Goal: Task Accomplishment & Management: Manage account settings

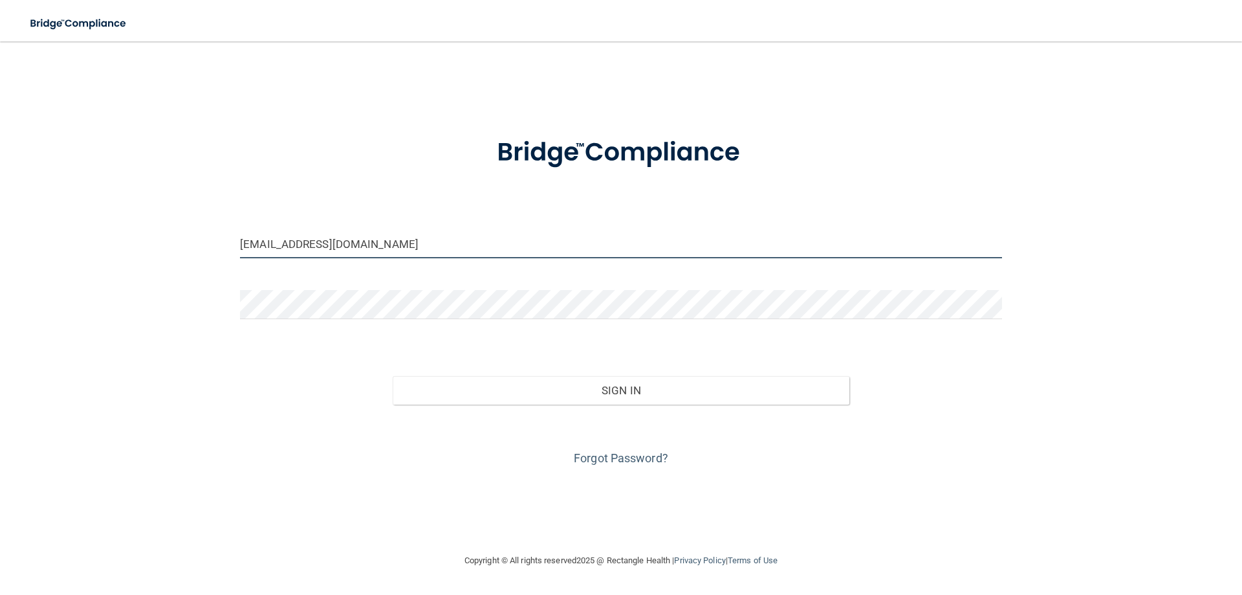
drag, startPoint x: 362, startPoint y: 247, endPoint x: 212, endPoint y: 240, distance: 150.3
click at [212, 240] on div "[EMAIL_ADDRESS][DOMAIN_NAME] Invalid email/password. You don't have permission …" at bounding box center [621, 296] width 1191 height 485
click at [266, 245] on input "[EMAIL_ADDRESS][DOMAIN_NAME]" at bounding box center [621, 243] width 762 height 29
type input "[EMAIL_ADDRESS][DOMAIN_NAME]"
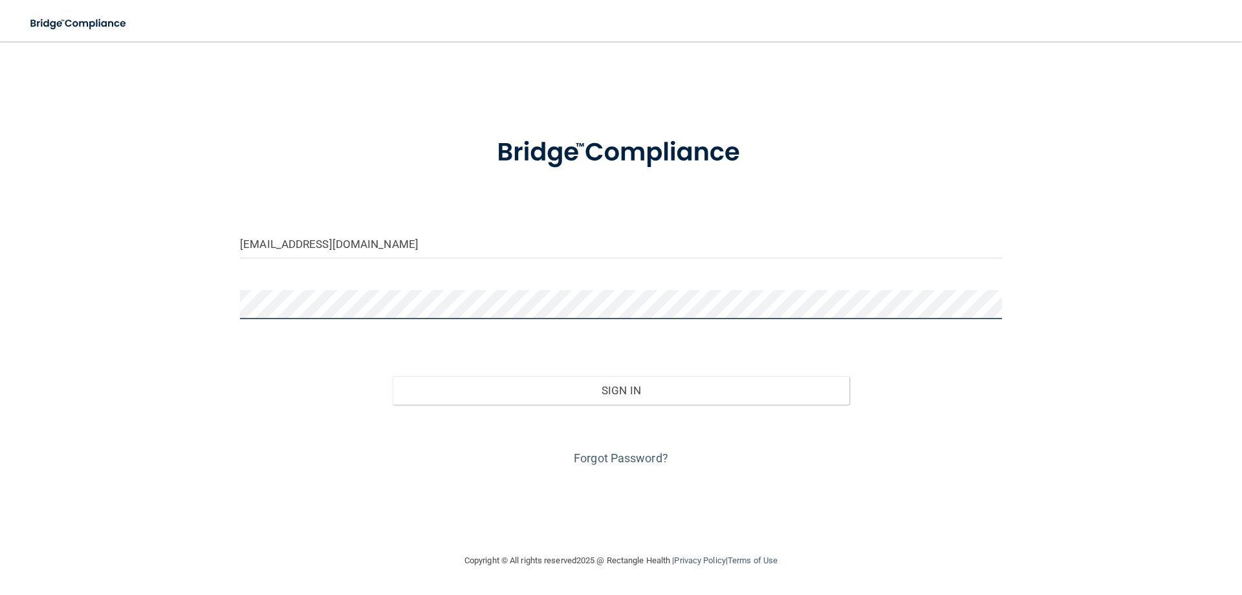
click at [180, 314] on div "[EMAIL_ADDRESS][DOMAIN_NAME] Invalid email/password. You don't have permission …" at bounding box center [621, 296] width 1191 height 485
click at [393, 376] on button "Sign In" at bounding box center [621, 390] width 457 height 28
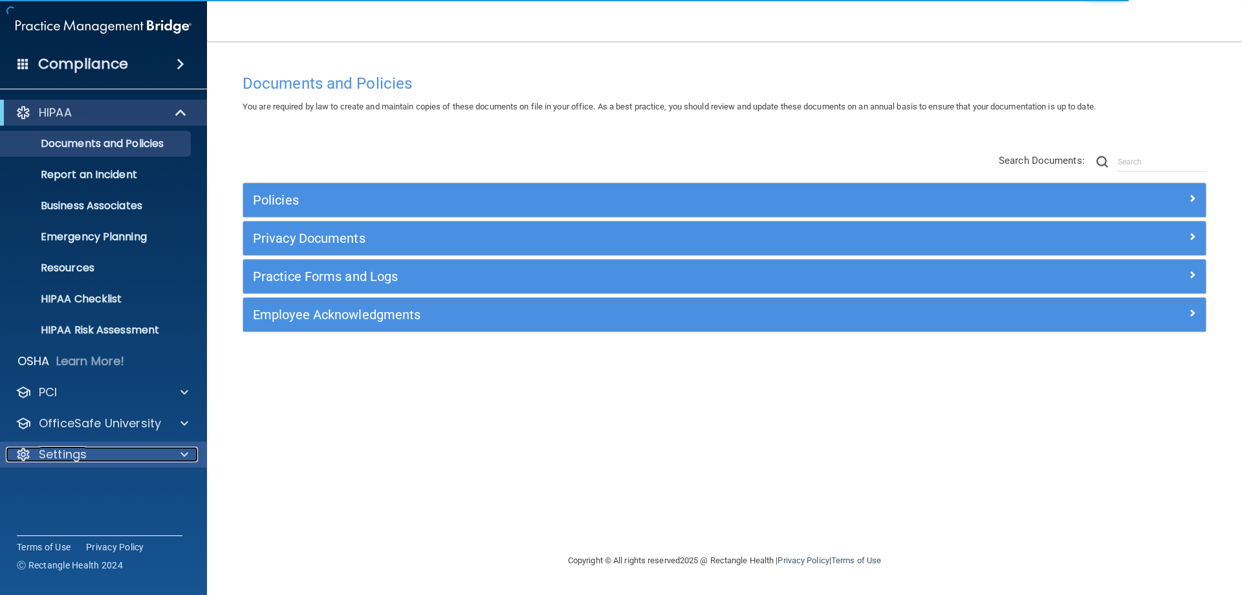
click at [90, 453] on div "Settings" at bounding box center [86, 454] width 160 height 16
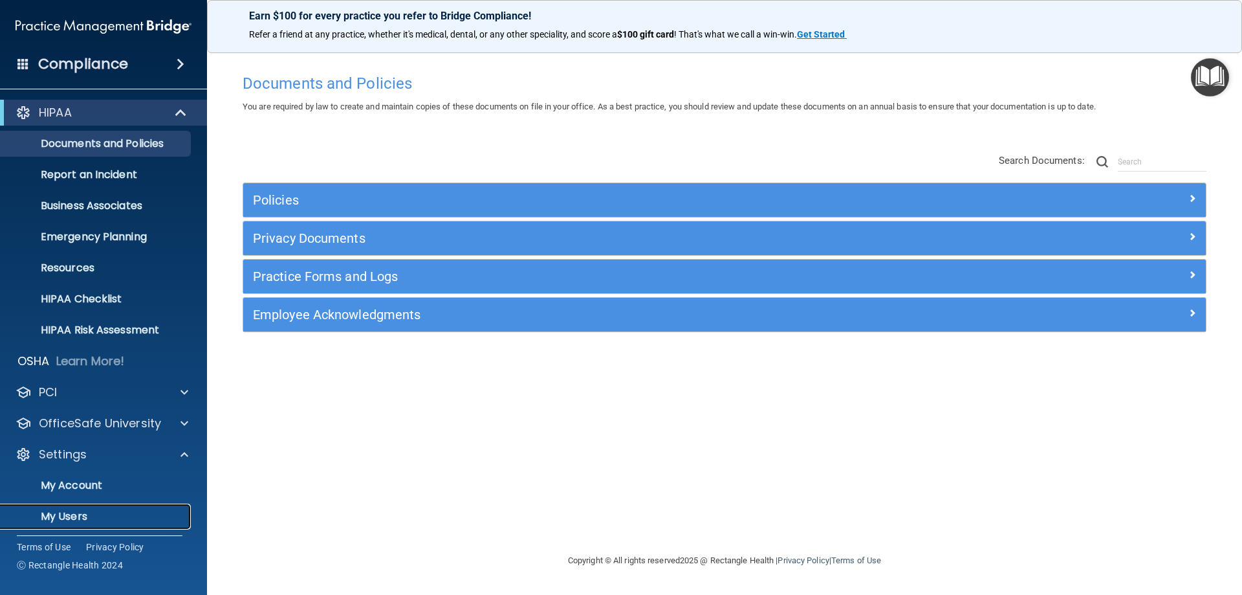
click at [91, 522] on p "My Users" at bounding box center [96, 516] width 177 height 13
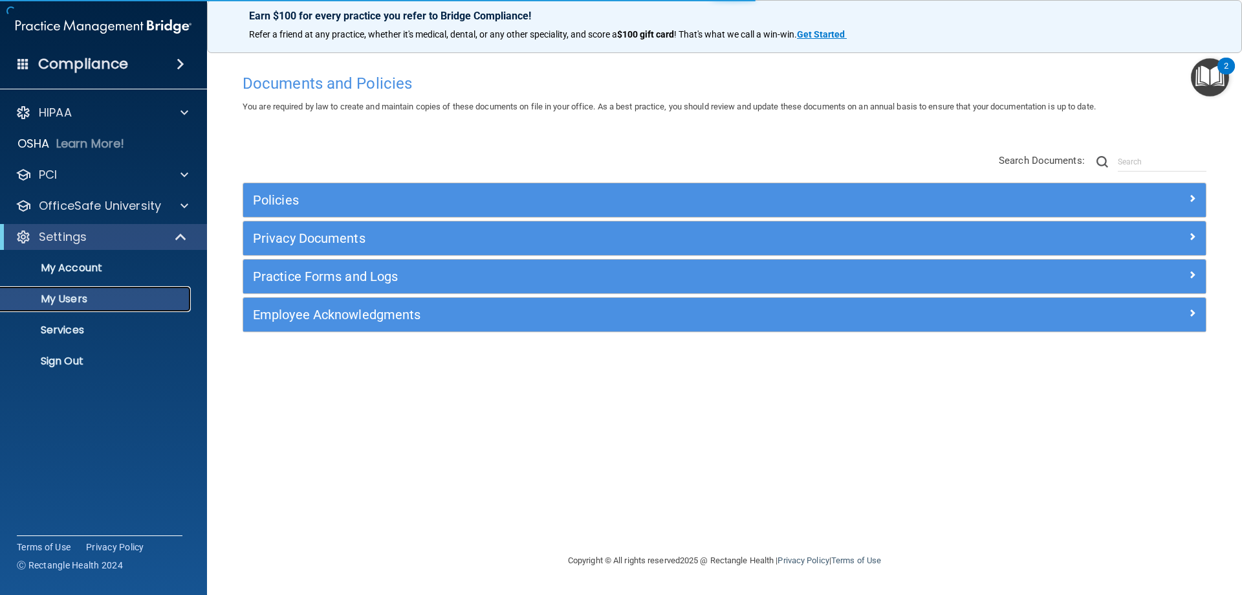
select select "20"
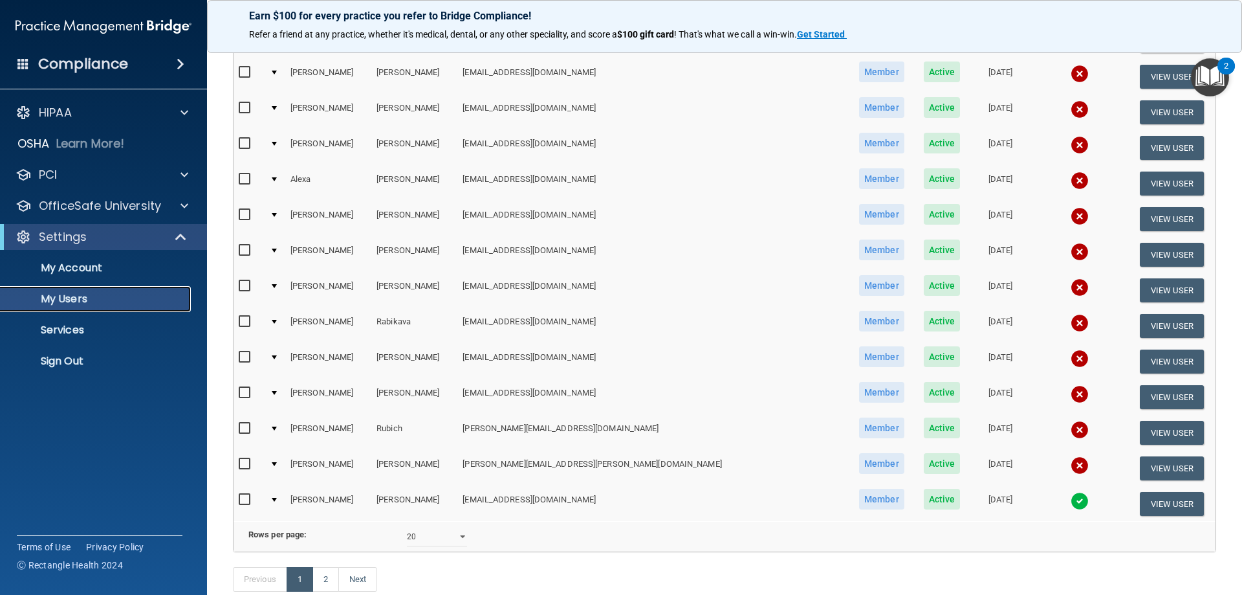
scroll to position [453, 0]
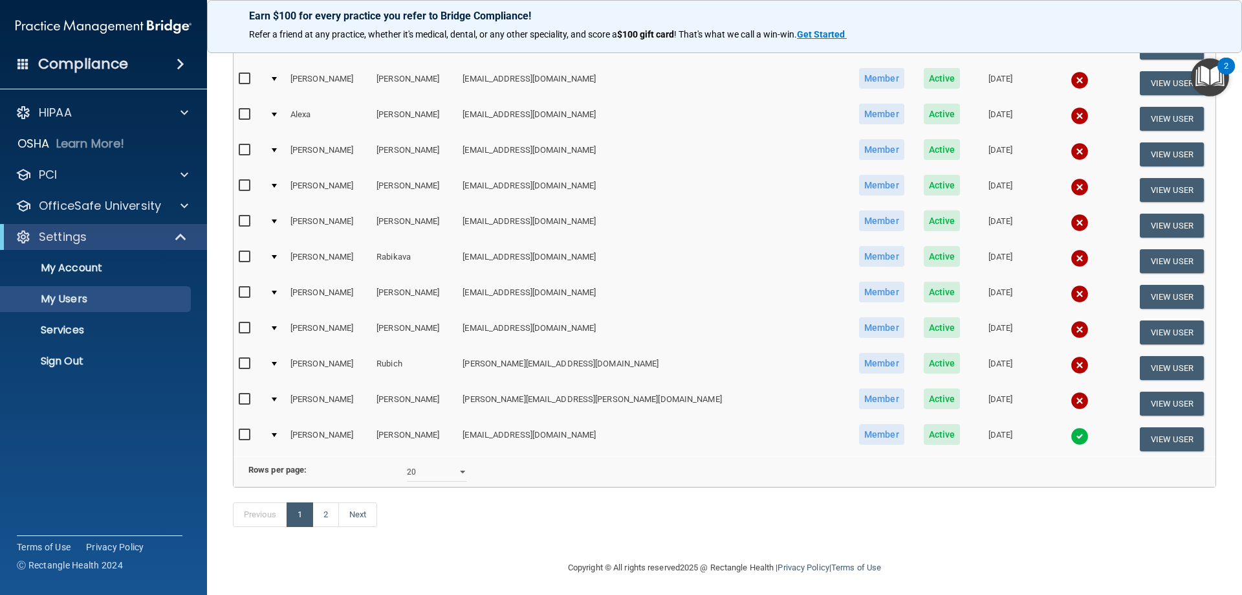
click at [245, 368] on input "checkbox" at bounding box center [246, 363] width 15 height 10
checkbox input "true"
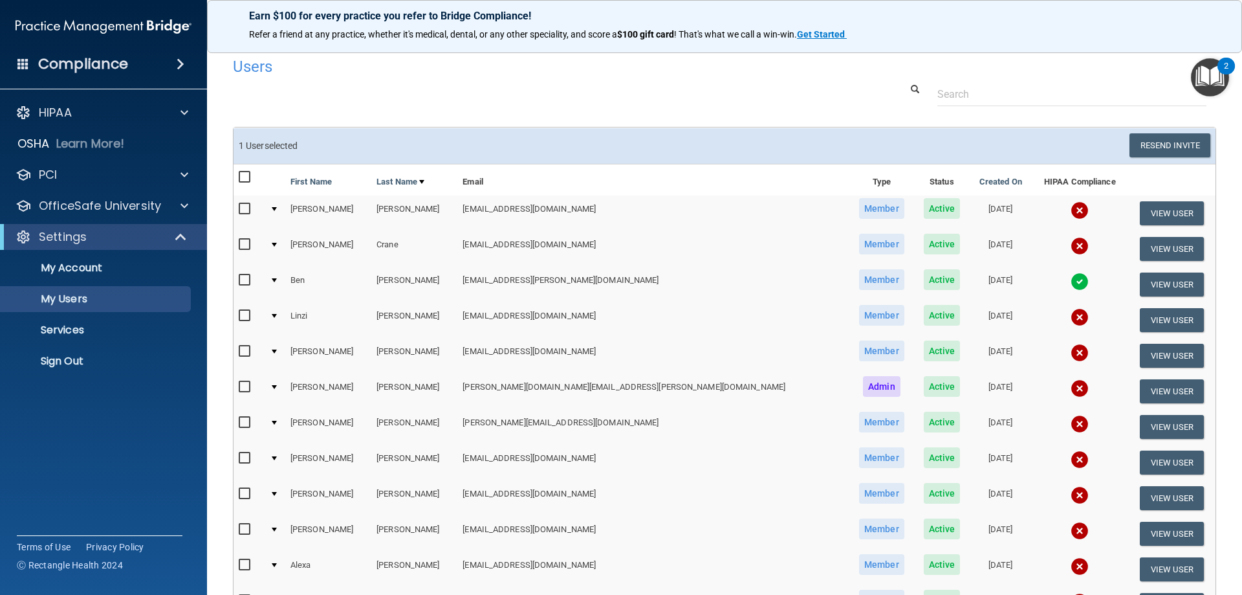
scroll to position [0, 0]
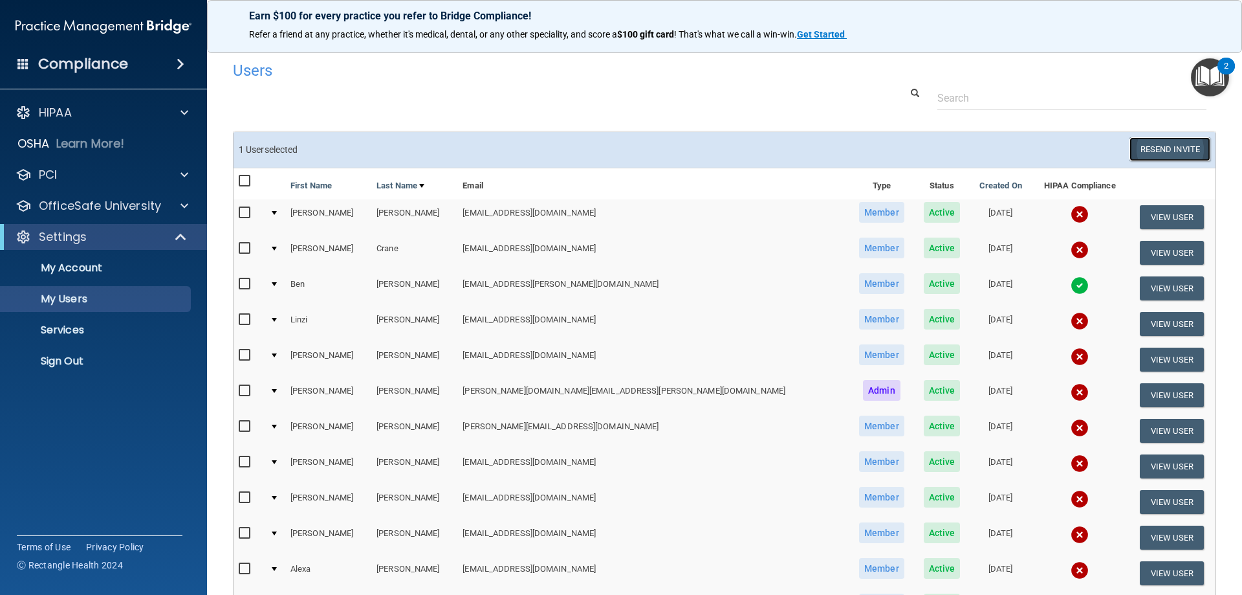
click at [1160, 153] on button "Resend Invite" at bounding box center [1170, 149] width 81 height 24
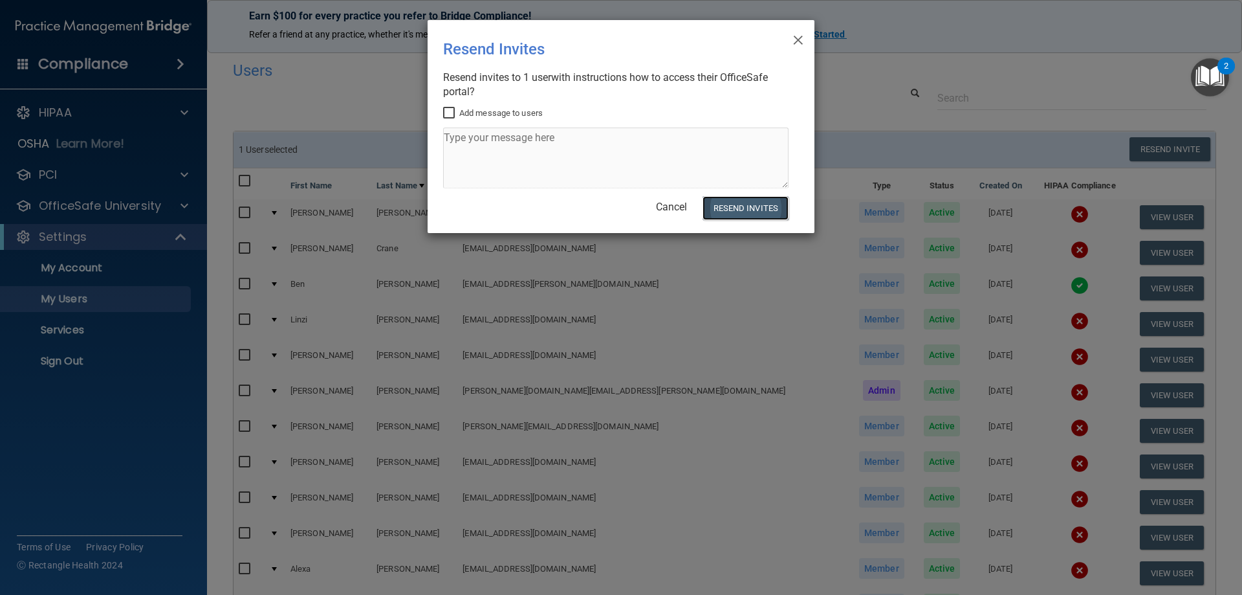
click at [749, 211] on button "Resend Invites" at bounding box center [746, 208] width 86 height 24
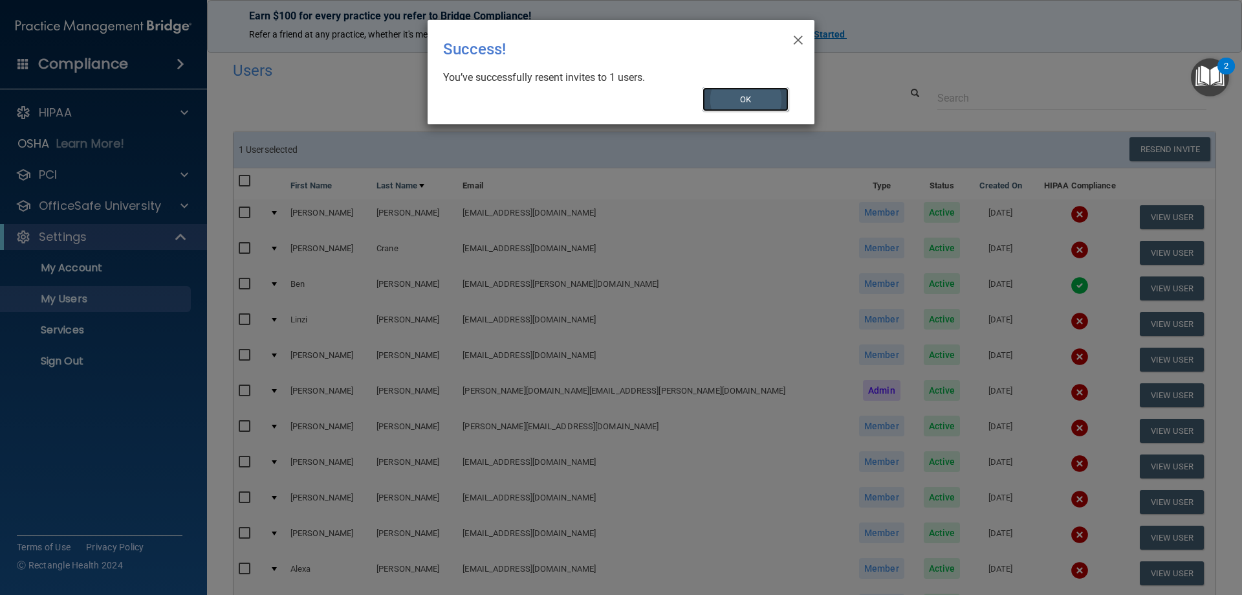
click at [705, 98] on button "OK" at bounding box center [746, 99] width 87 height 24
